Goal: Task Accomplishment & Management: Complete application form

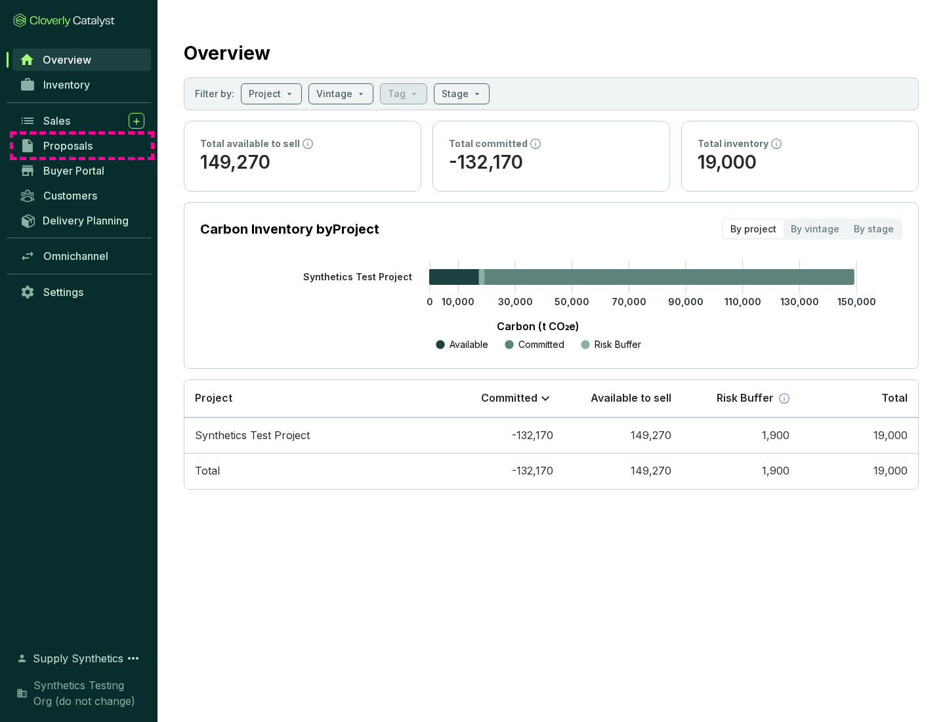
click at [82, 146] on span "Proposals" at bounding box center [67, 145] width 49 height 13
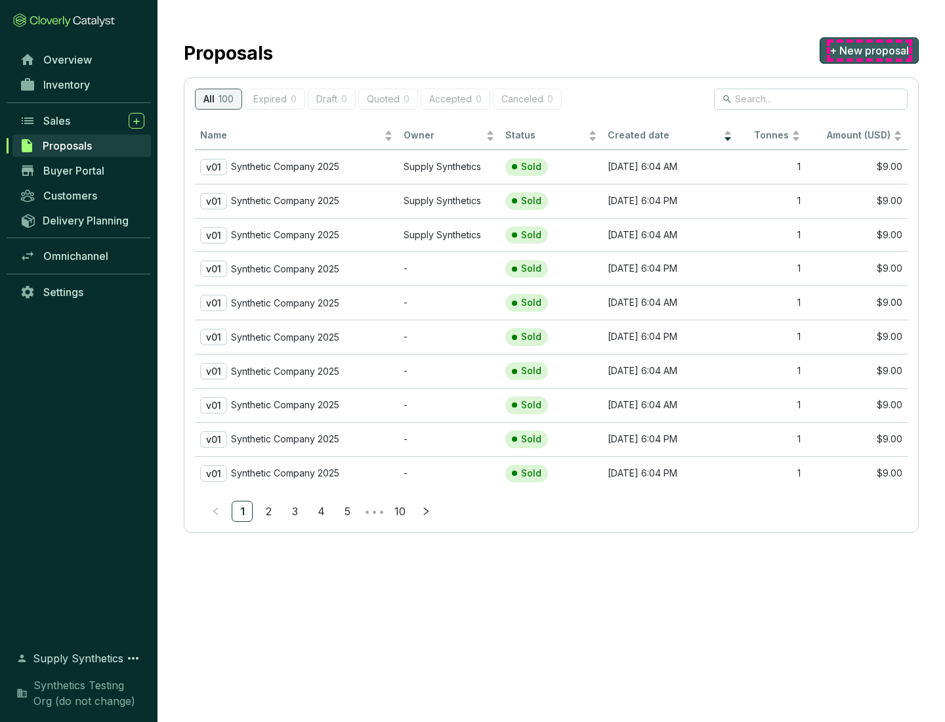
click at [869, 51] on span "+ New proposal" at bounding box center [869, 51] width 79 height 16
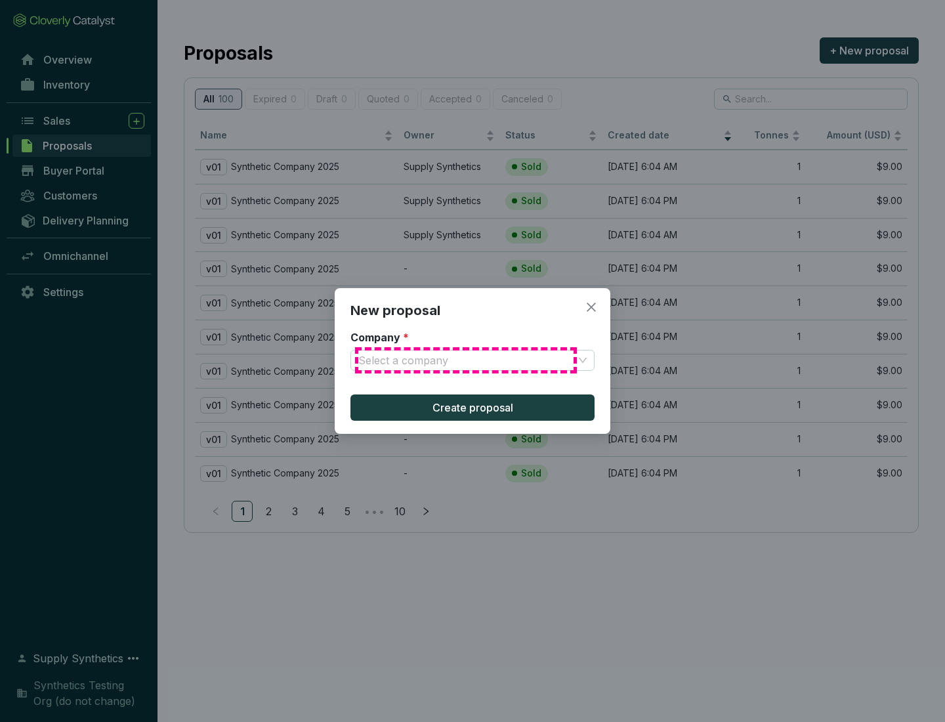
click at [466, 360] on input "Company *" at bounding box center [465, 361] width 215 height 20
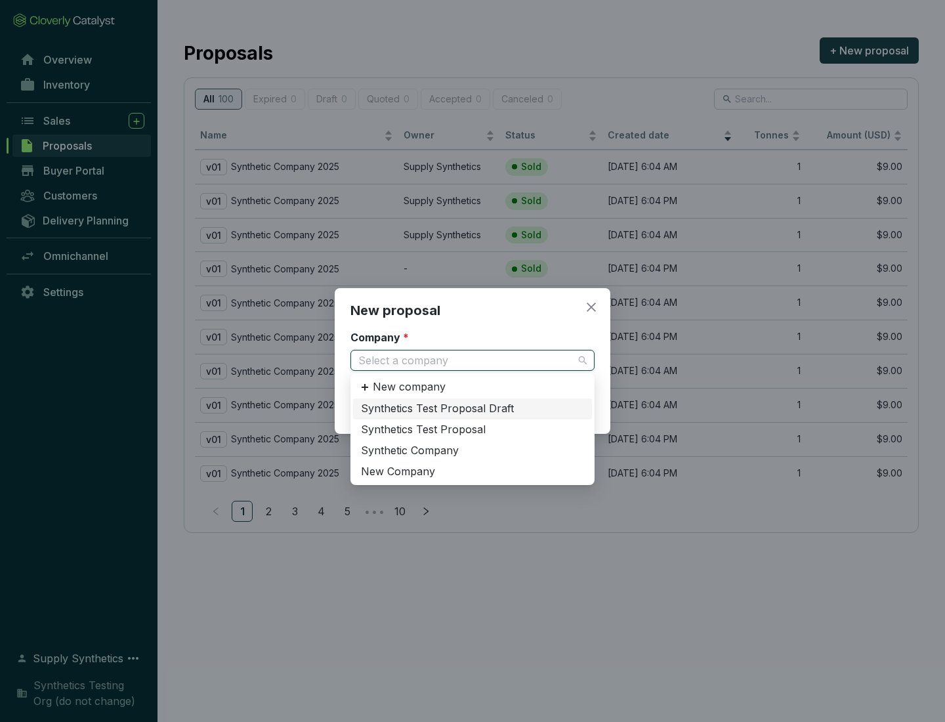
click at [473, 450] on div "Synthetic Company" at bounding box center [472, 451] width 223 height 14
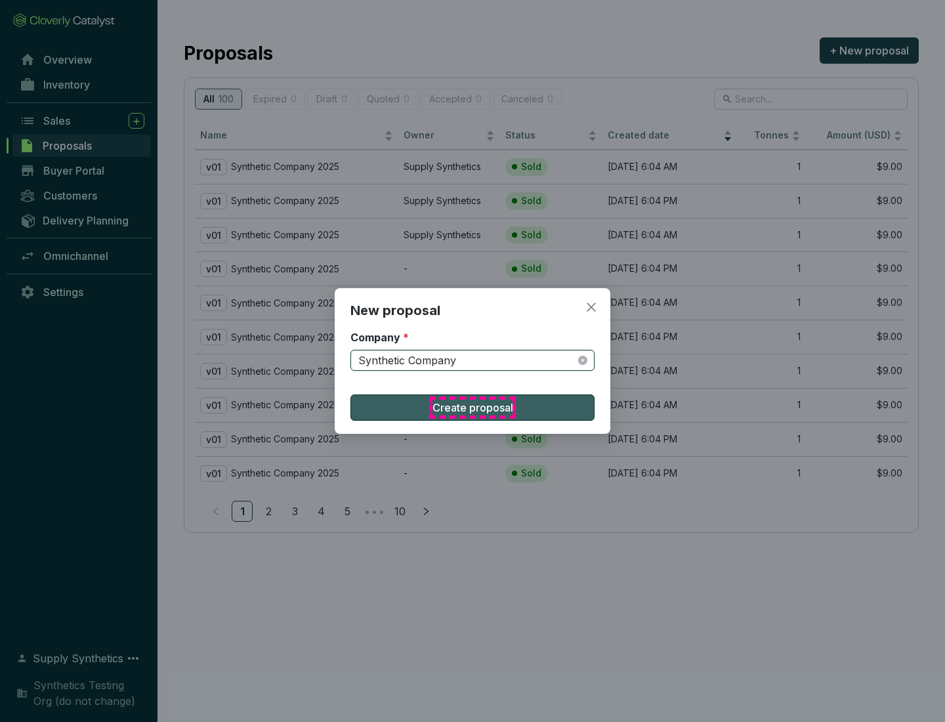
click at [473, 408] on span "Create proposal" at bounding box center [473, 408] width 81 height 16
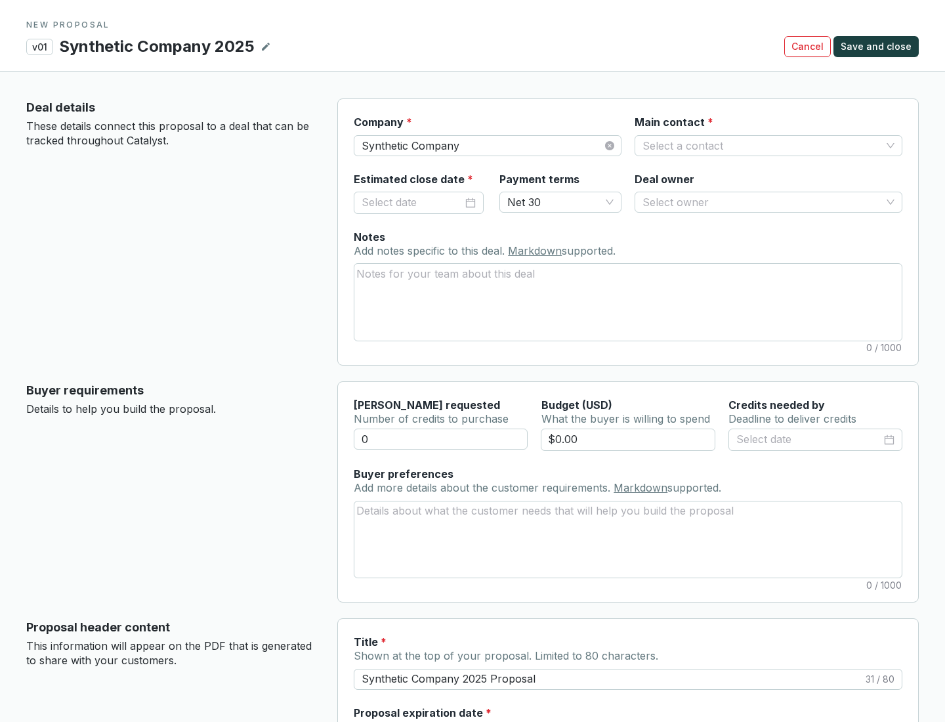
click at [762, 145] on input "Main contact *" at bounding box center [762, 146] width 239 height 20
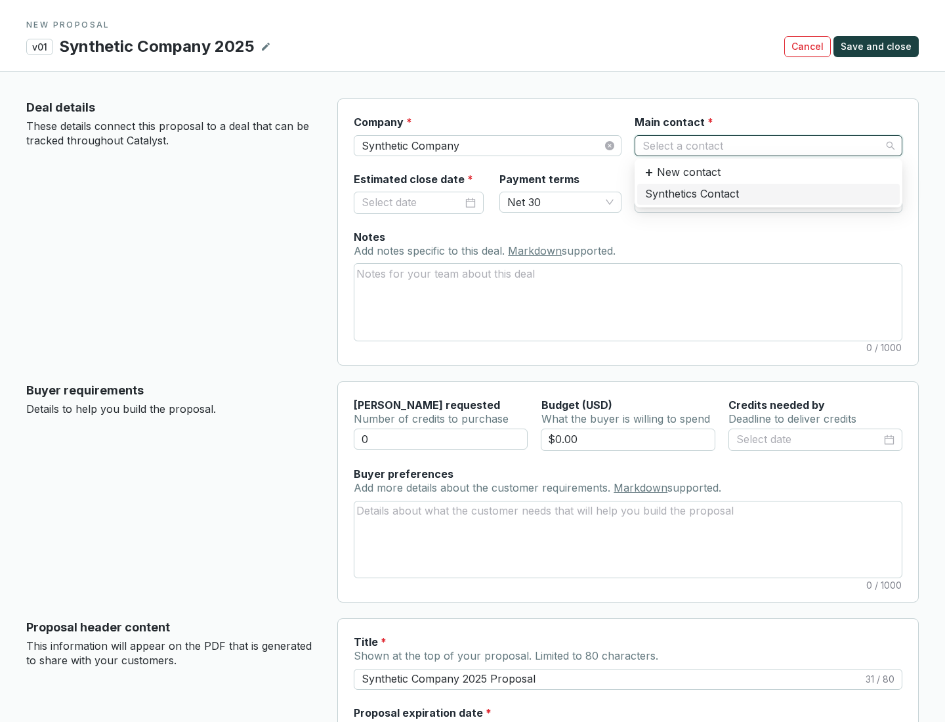
click at [768, 194] on div "Synthetics Contact" at bounding box center [768, 194] width 247 height 14
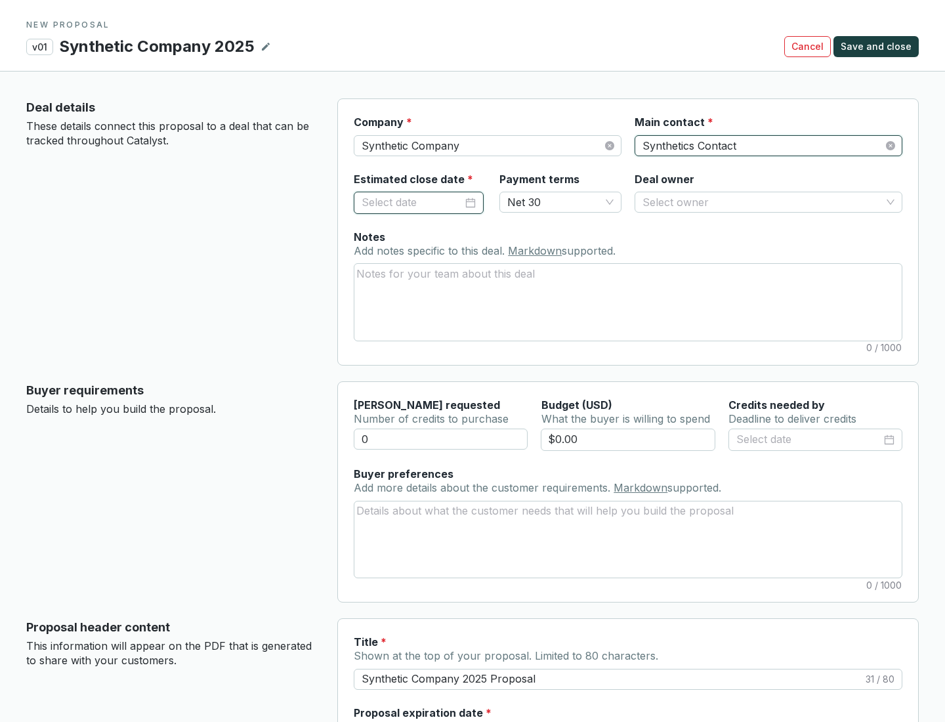
click at [412, 202] on input "Estimated close date *" at bounding box center [412, 202] width 101 height 17
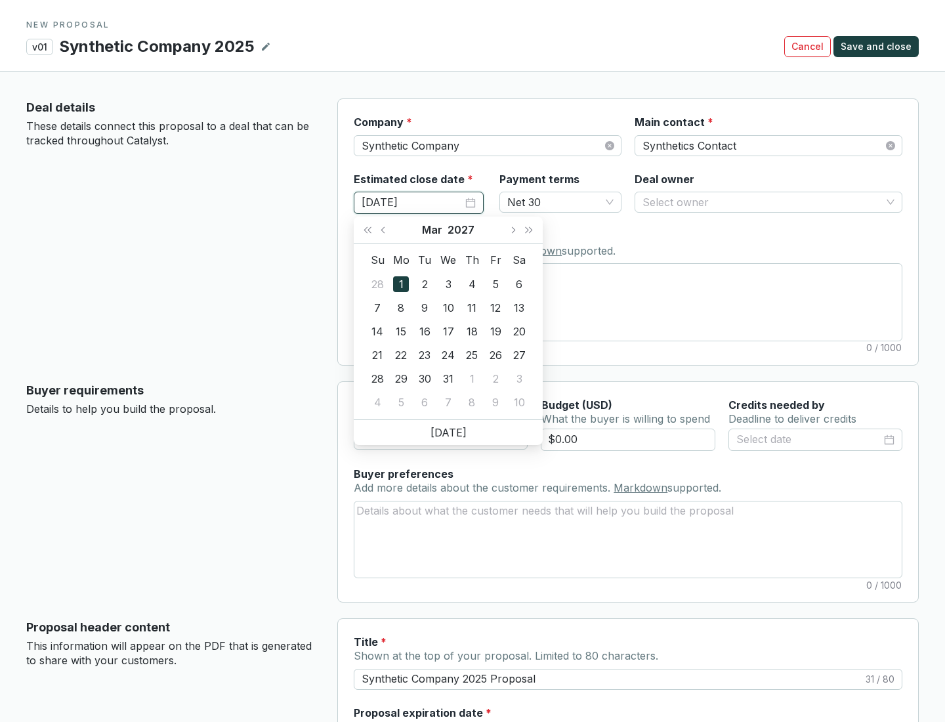
type input "[DATE]"
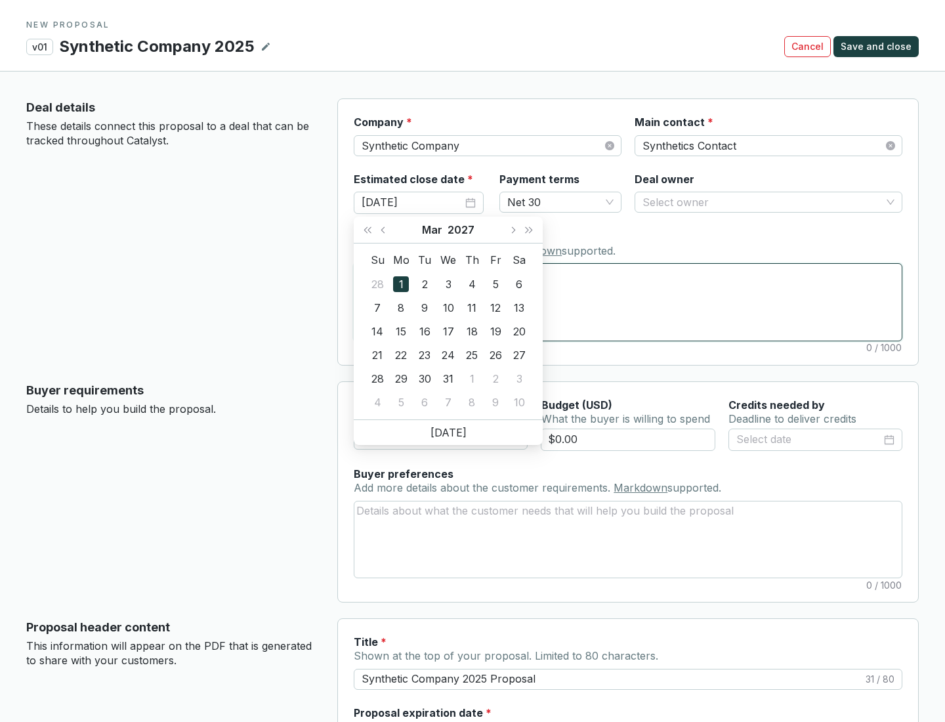
click at [628, 302] on textarea "Notes Add notes specific to this deal. Markdown supported." at bounding box center [629, 302] width 548 height 76
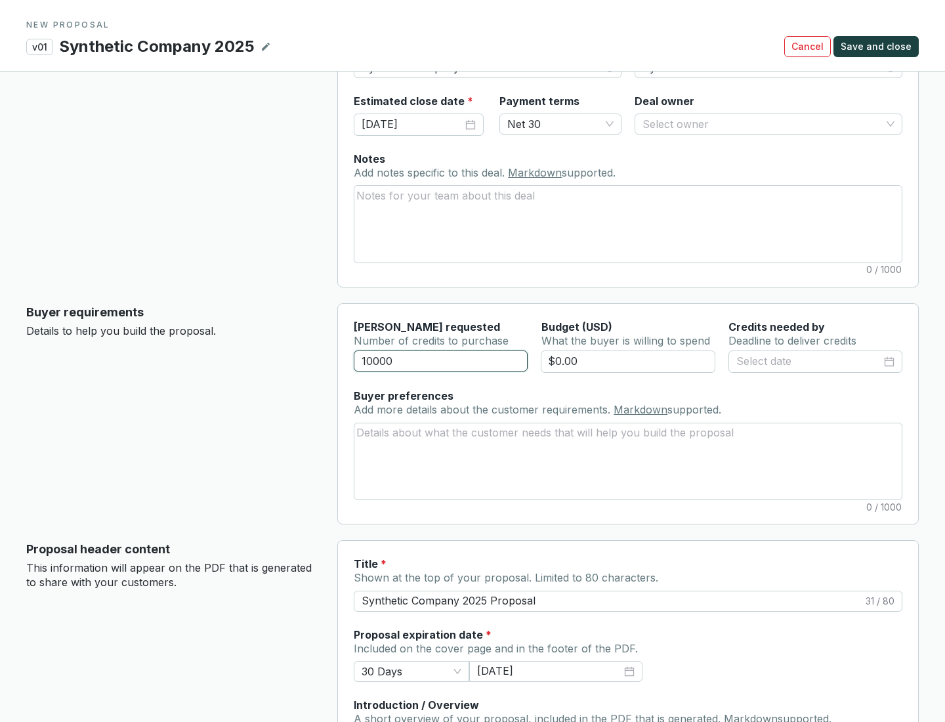
scroll to position [79, 0]
type input "10000"
type input "$0.00"
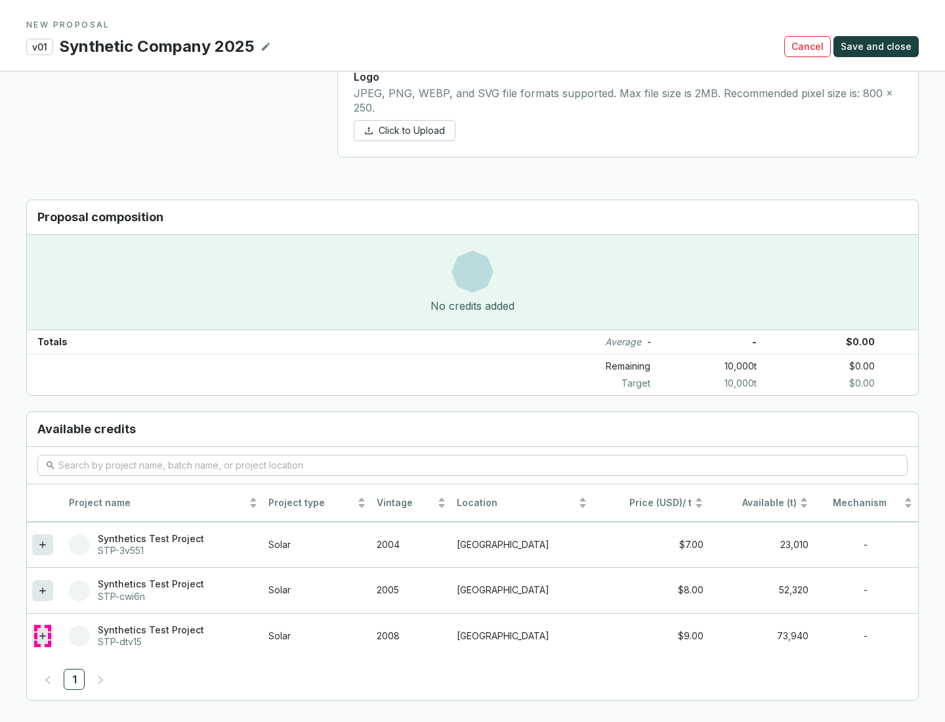
click at [43, 636] on icon at bounding box center [42, 636] width 6 height 6
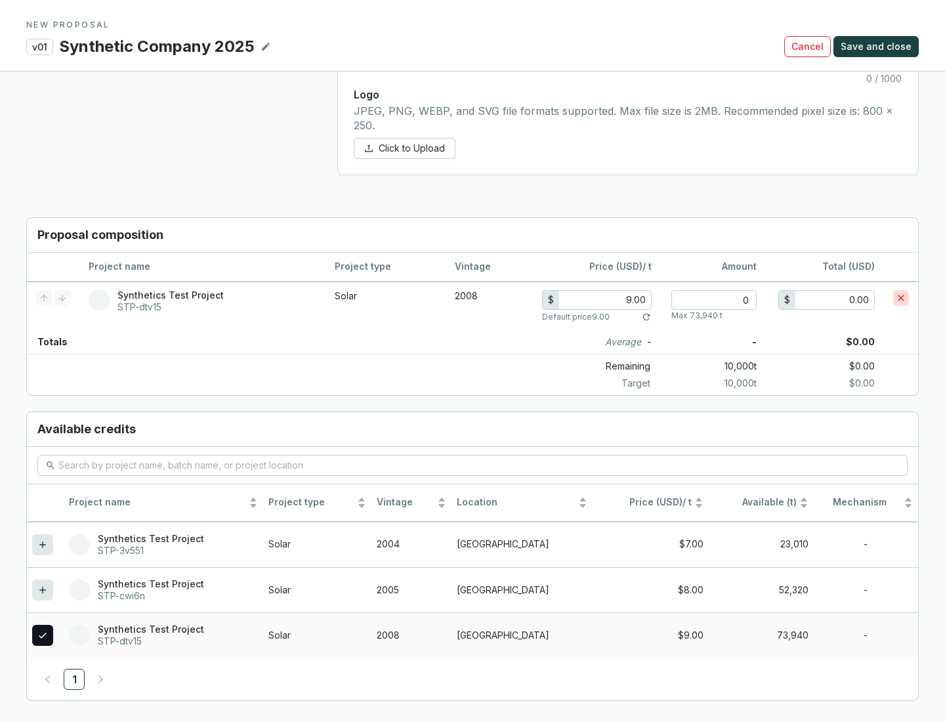
scroll to position [755, 0]
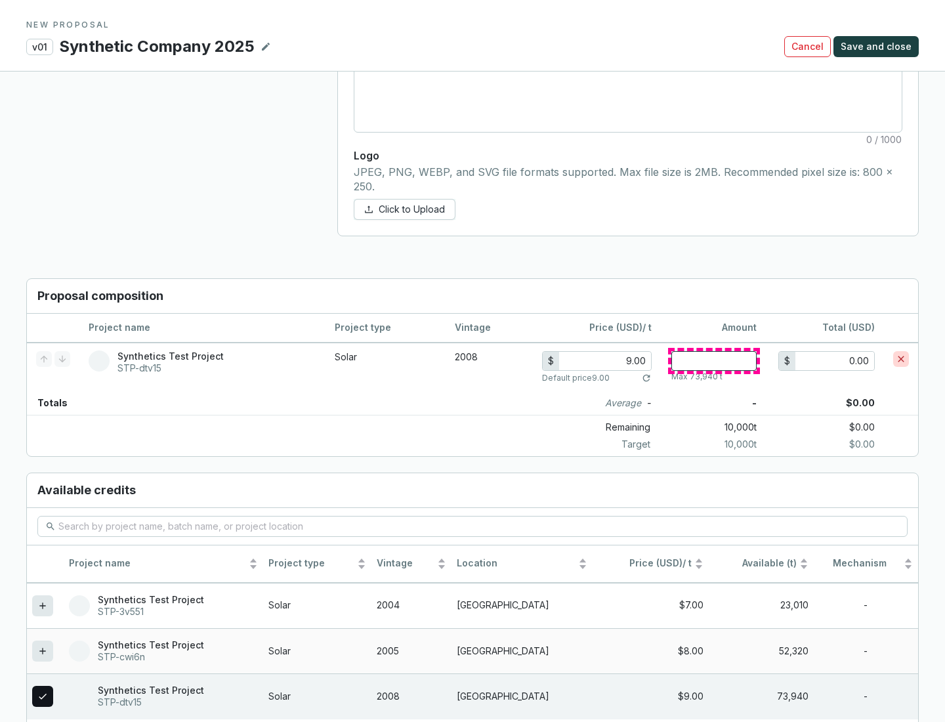
type input "1"
type input "9.00"
type input "1"
click at [878, 47] on span "Save and close" at bounding box center [876, 46] width 71 height 13
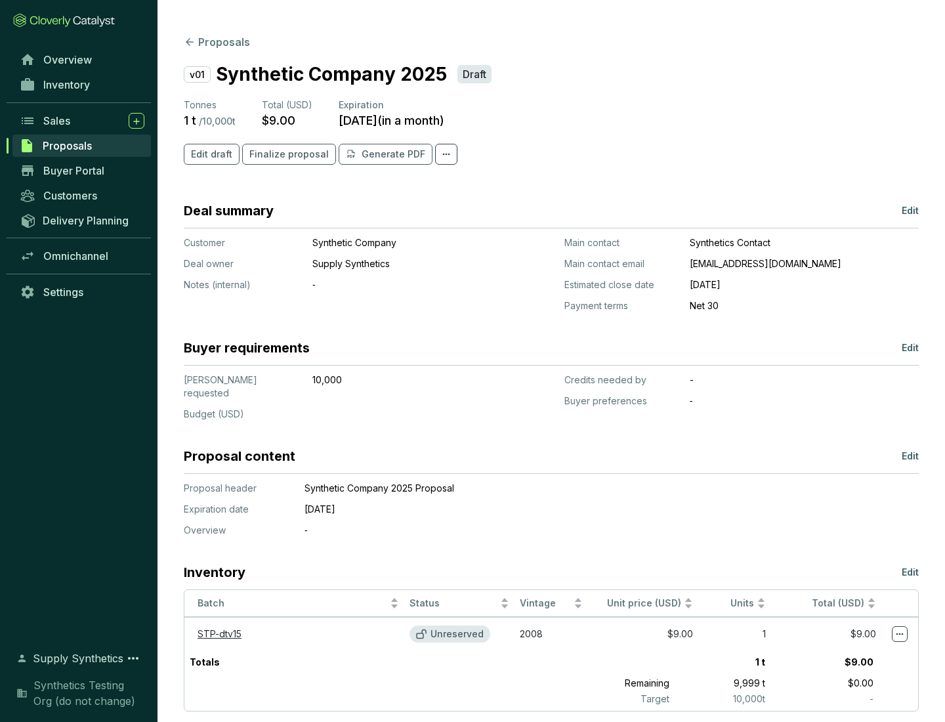
click at [285, 154] on span "Finalize proposal" at bounding box center [288, 154] width 79 height 13
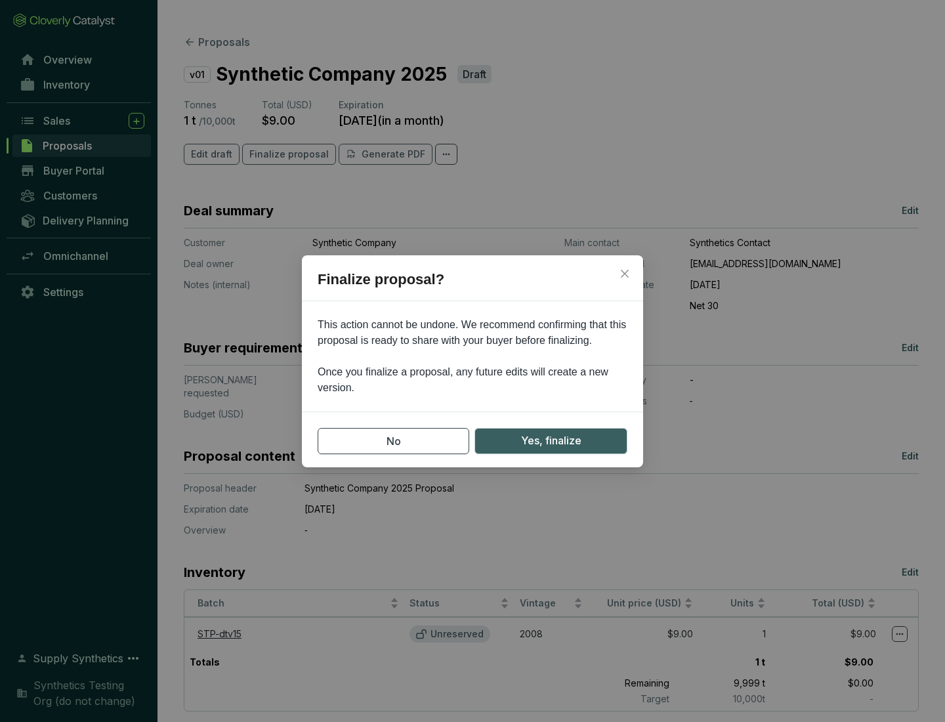
click at [551, 441] on span "Yes, finalize" at bounding box center [551, 441] width 60 height 16
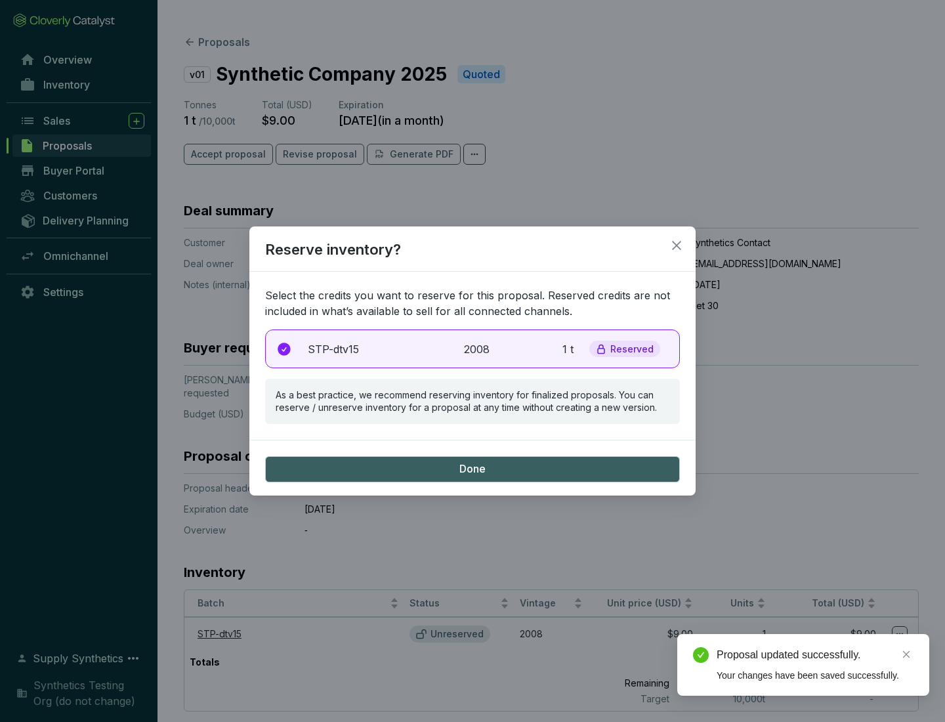
click at [473, 349] on p "2008" at bounding box center [478, 349] width 29 height 16
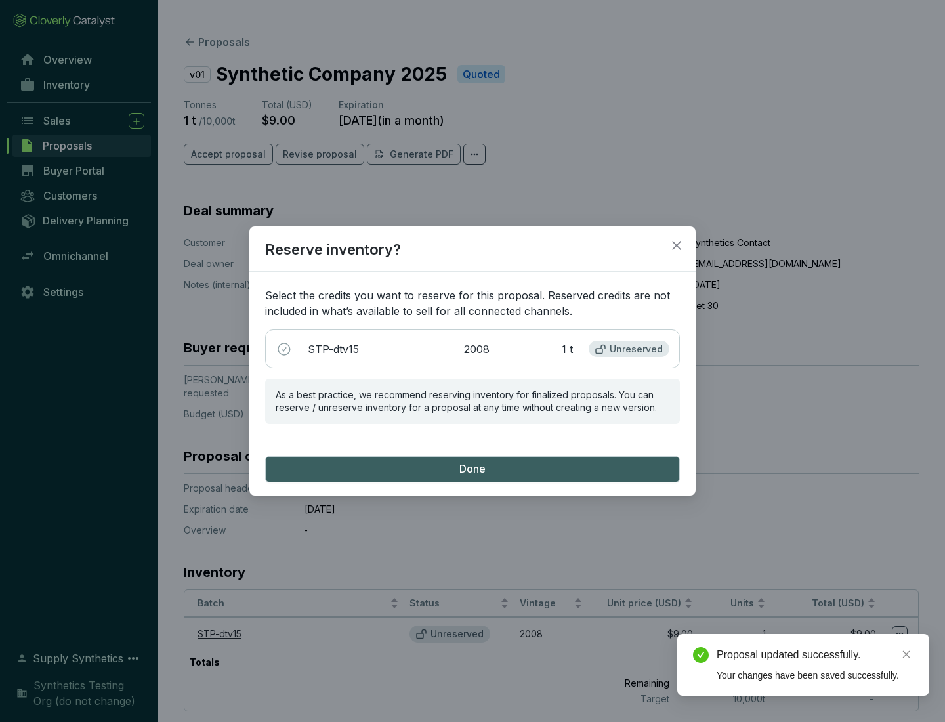
click at [473, 469] on span "Done" at bounding box center [473, 469] width 26 height 14
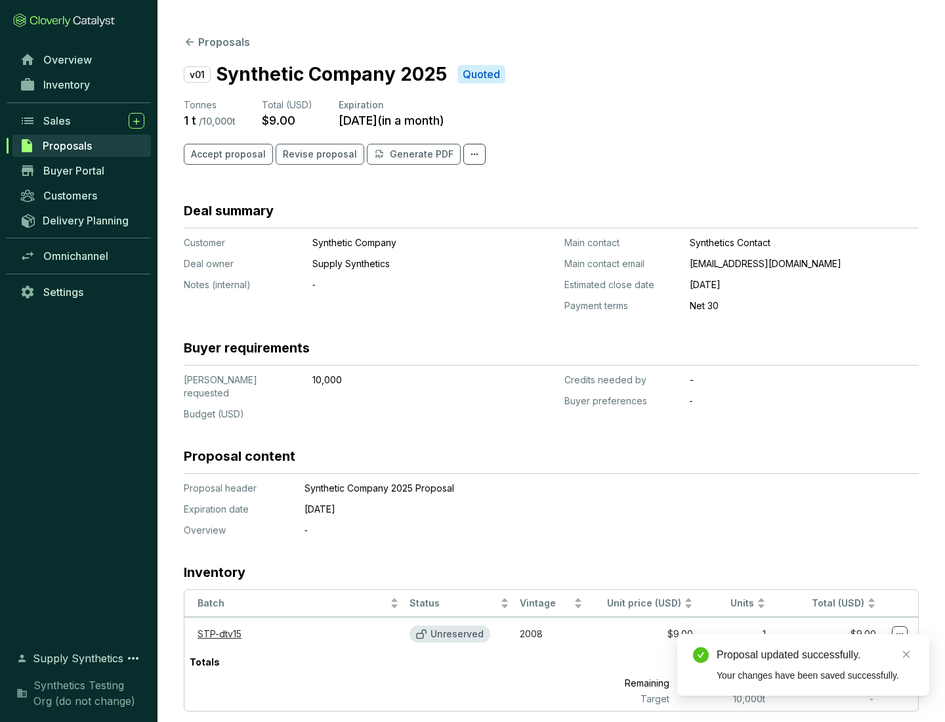
click at [815, 655] on div "Proposal updated successfully." at bounding box center [815, 655] width 197 height 16
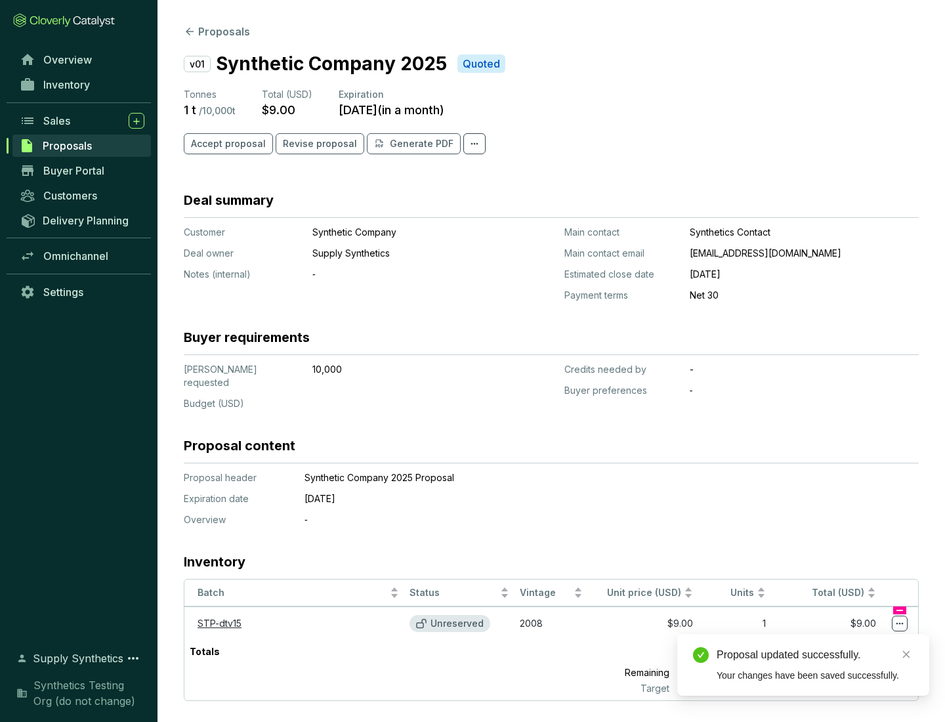
click at [900, 623] on icon at bounding box center [900, 624] width 7 height 2
click at [860, 640] on div "Proposal updated successfully. Your changes have been saved successfully." at bounding box center [804, 665] width 252 height 62
click at [815, 655] on div "Proposal updated successfully." at bounding box center [815, 655] width 197 height 16
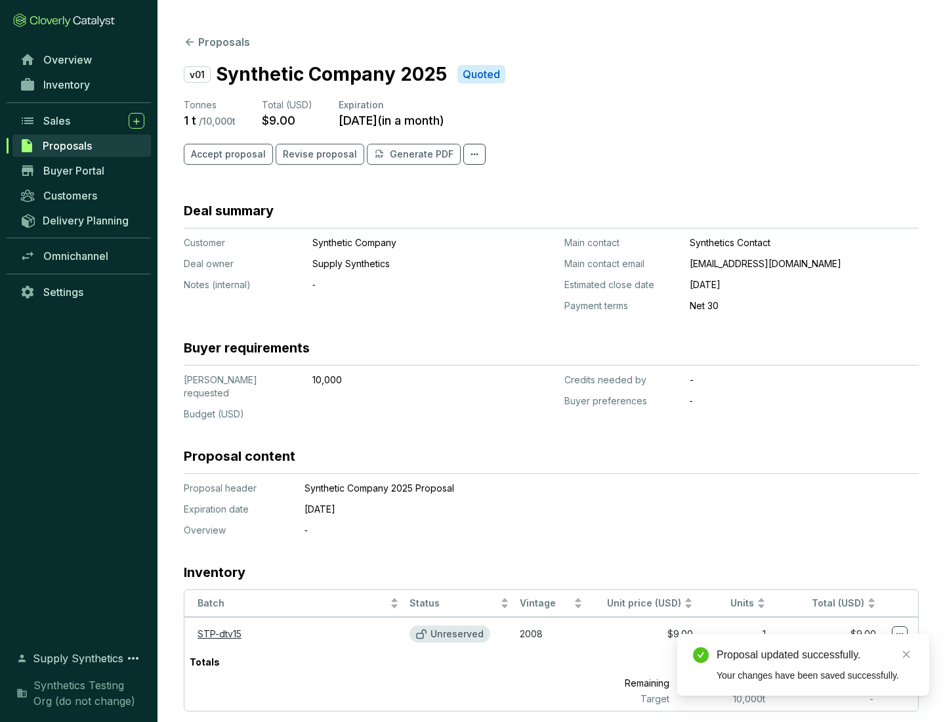
click at [227, 154] on span "Accept proposal" at bounding box center [228, 154] width 75 height 13
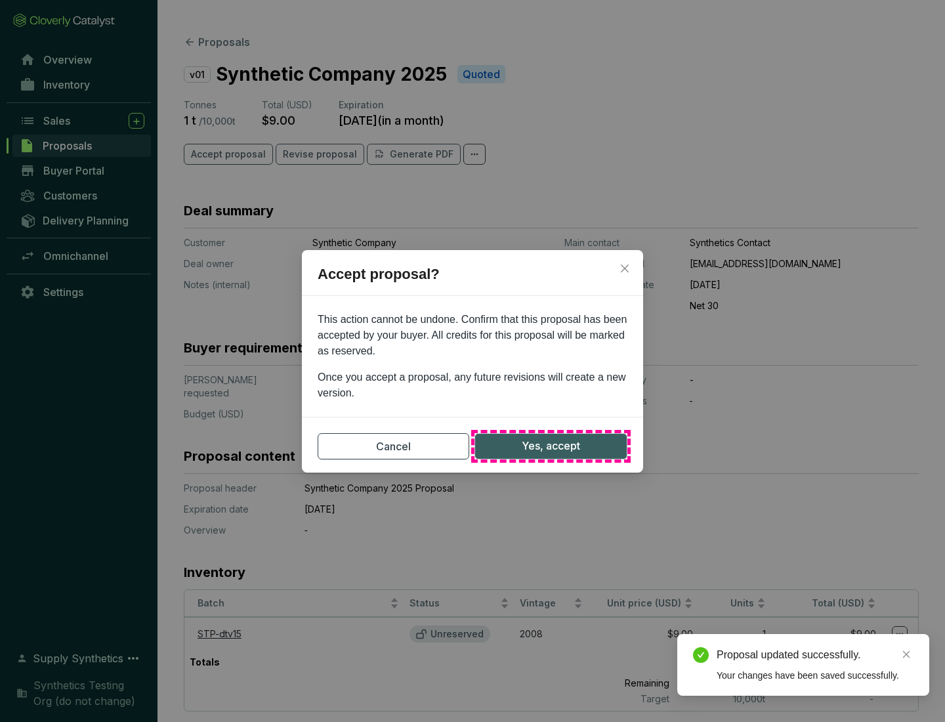
click at [551, 446] on span "Yes, accept" at bounding box center [551, 446] width 58 height 16
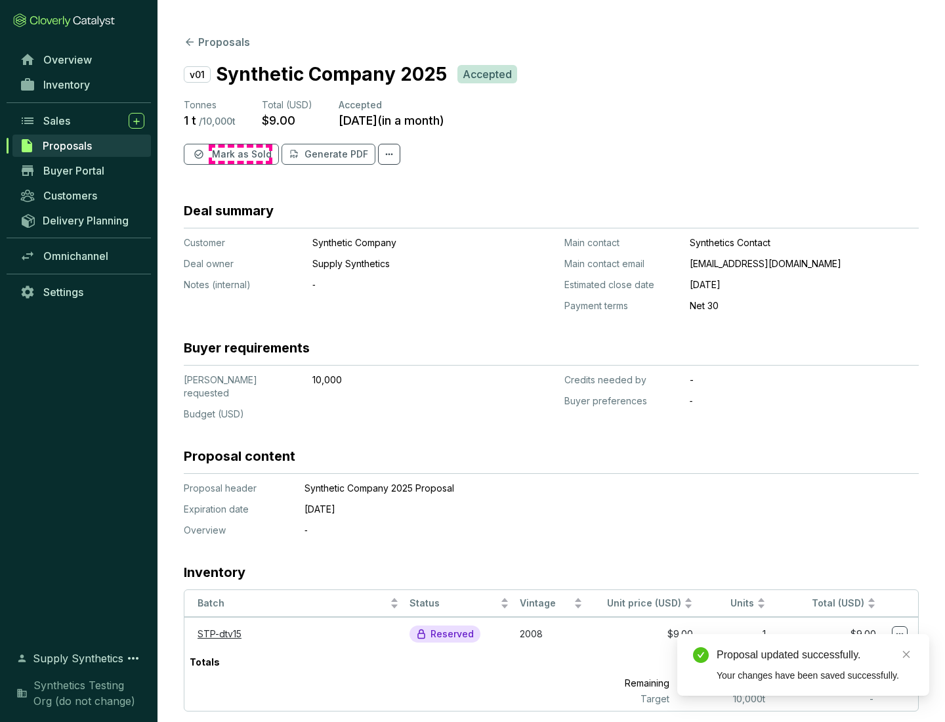
click at [240, 154] on span "Mark as Sold" at bounding box center [242, 154] width 60 height 13
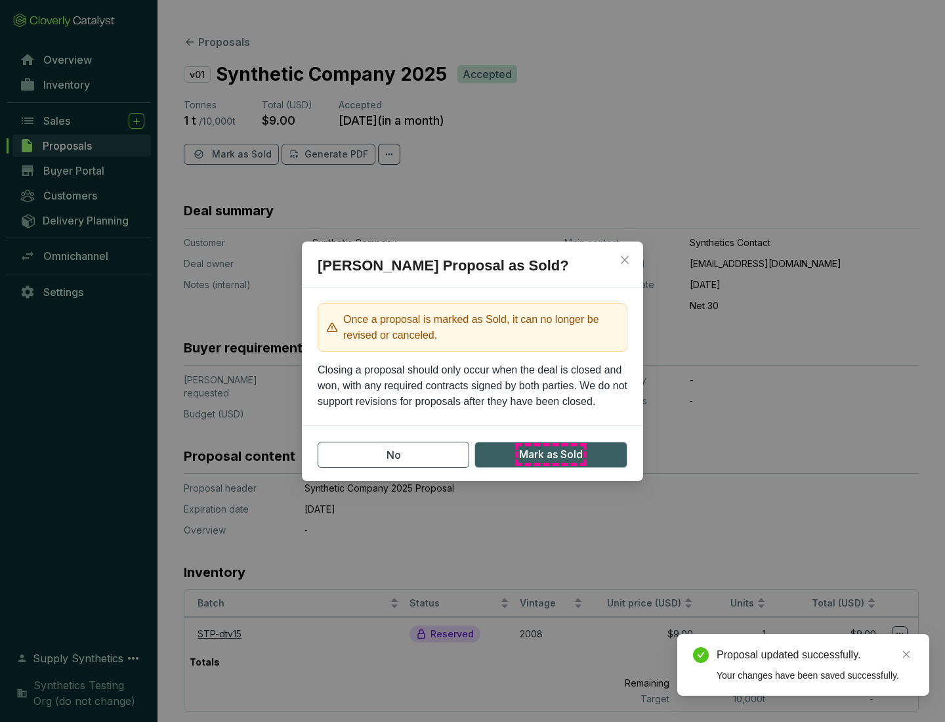
click at [551, 454] on span "Mark as Sold" at bounding box center [551, 454] width 64 height 16
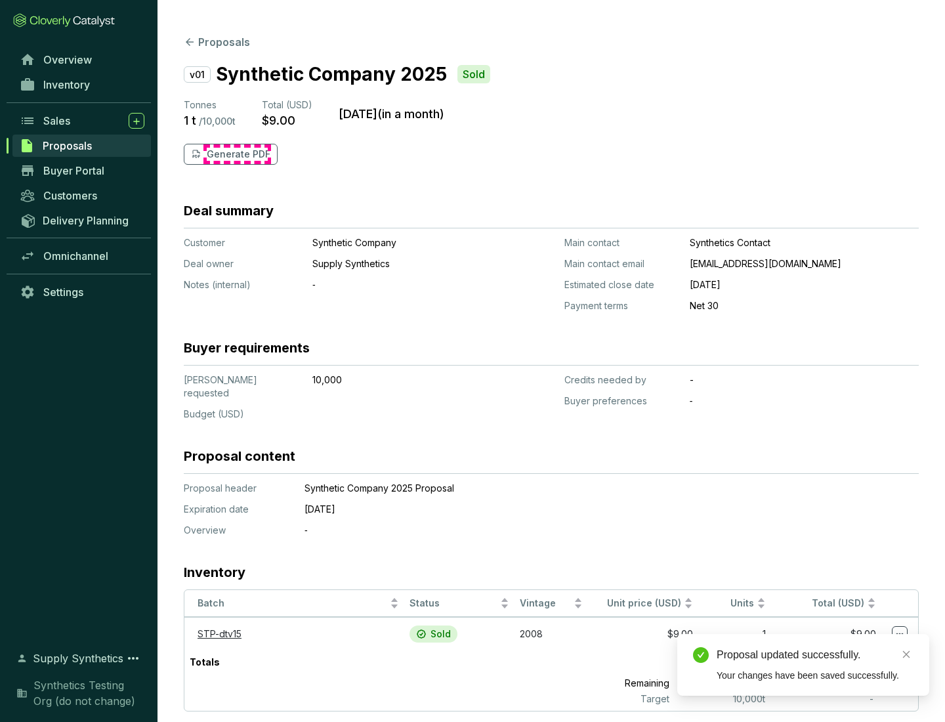
click at [237, 154] on p "Generate PDF" at bounding box center [239, 154] width 64 height 13
click at [815, 655] on div "Proposal updated successfully." at bounding box center [815, 655] width 197 height 16
